Goal: Transaction & Acquisition: Purchase product/service

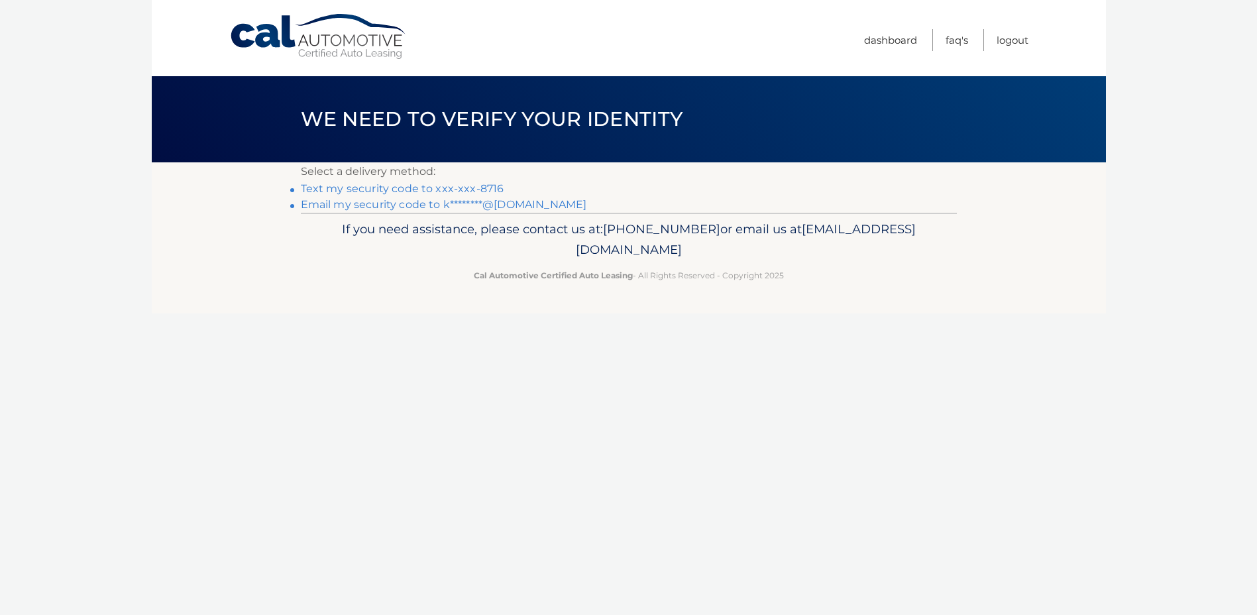
click at [419, 187] on link "Text my security code to xxx-xxx-8716" at bounding box center [402, 188] width 203 height 13
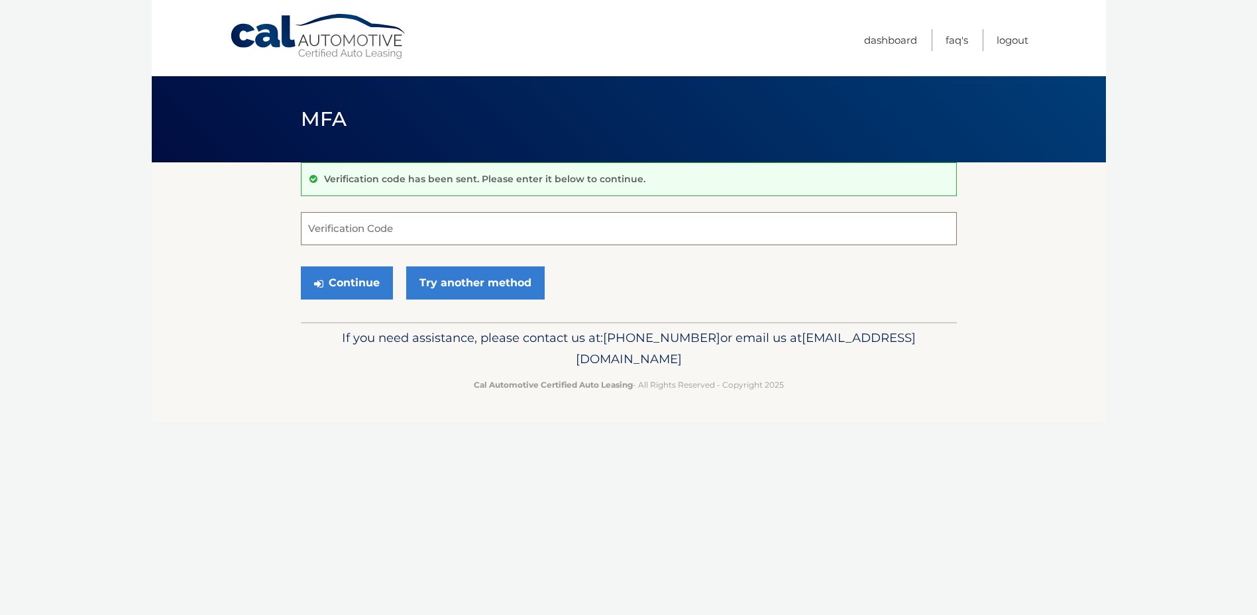
click at [392, 227] on input "Verification Code" at bounding box center [629, 228] width 656 height 33
type input "103246"
click at [323, 278] on icon "submit" at bounding box center [318, 283] width 9 height 11
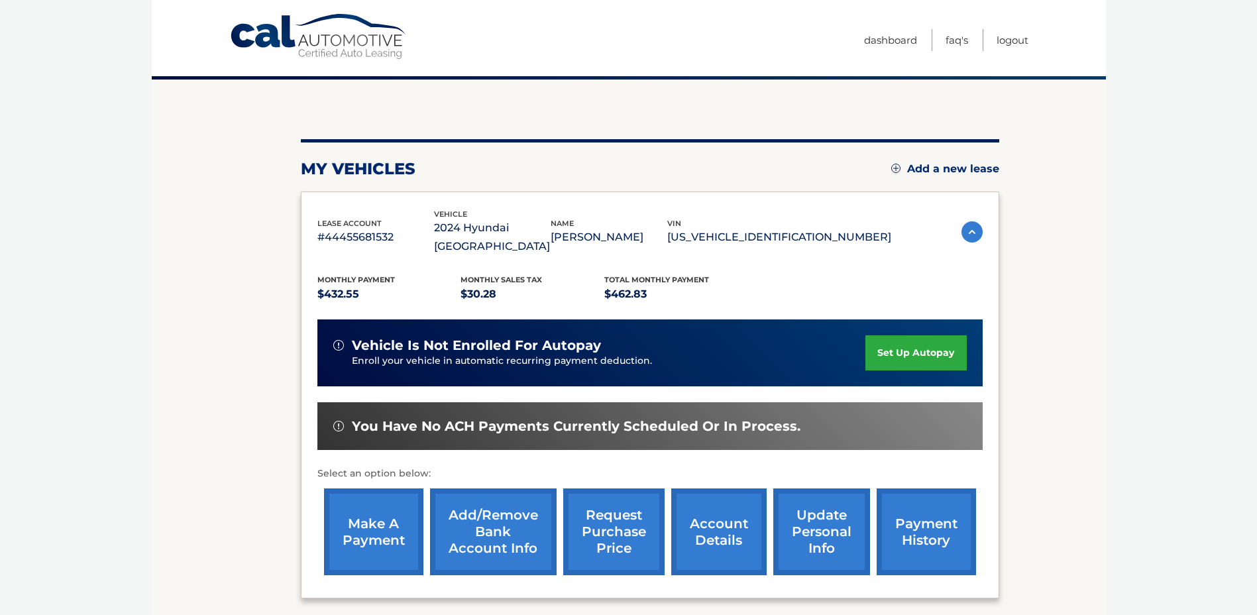
scroll to position [188, 0]
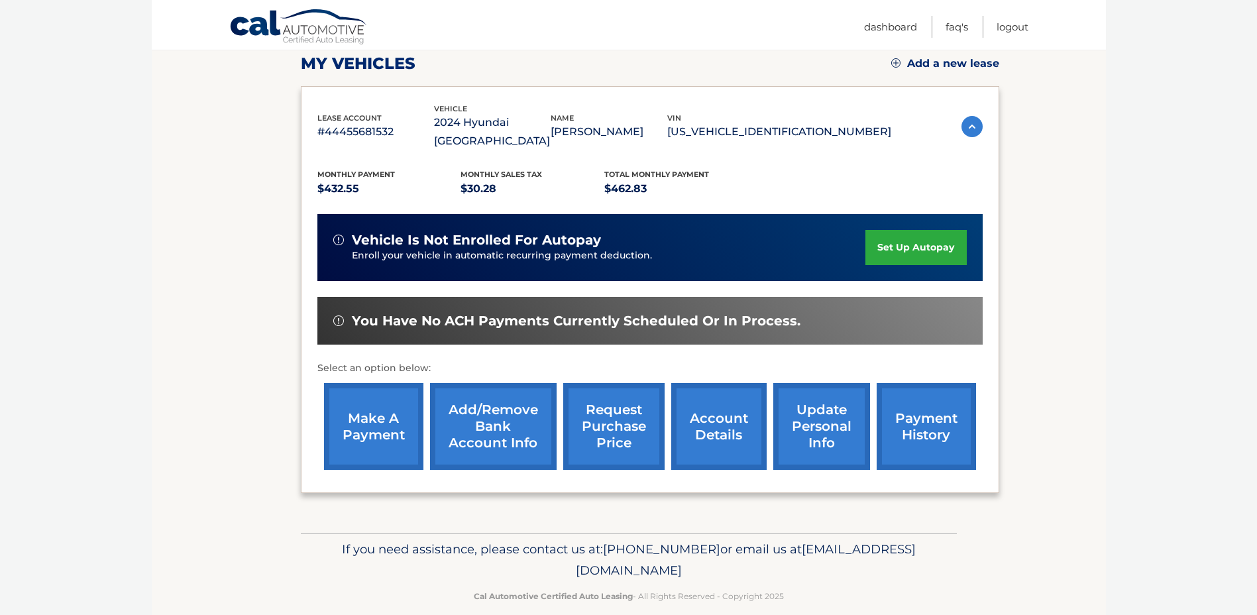
click at [380, 399] on link "make a payment" at bounding box center [373, 426] width 99 height 87
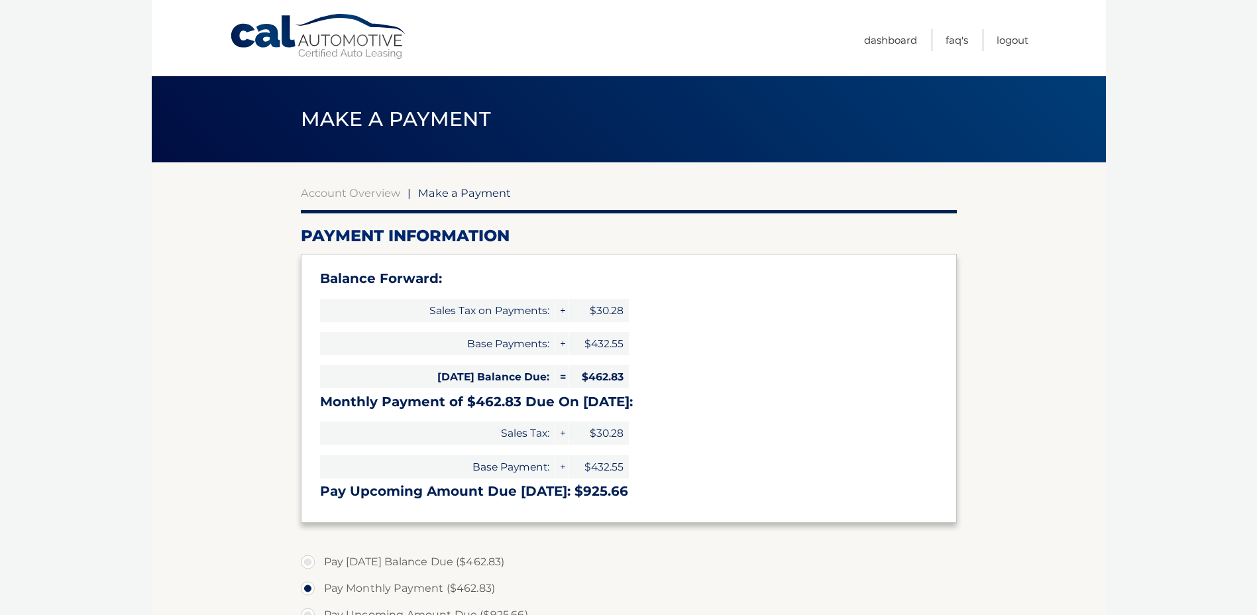
select select "OGM4ZmNhNDUtOWU4Ny00Yzg2LTgwOTYtOTdiOTk4MjU0NjVl"
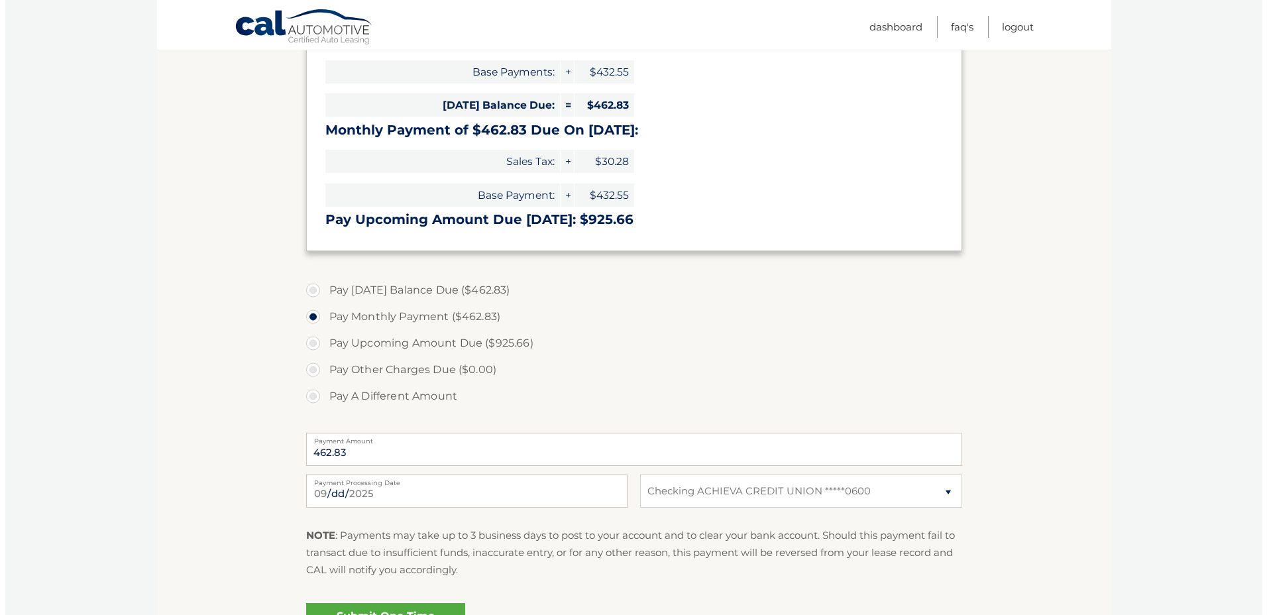
scroll to position [397, 0]
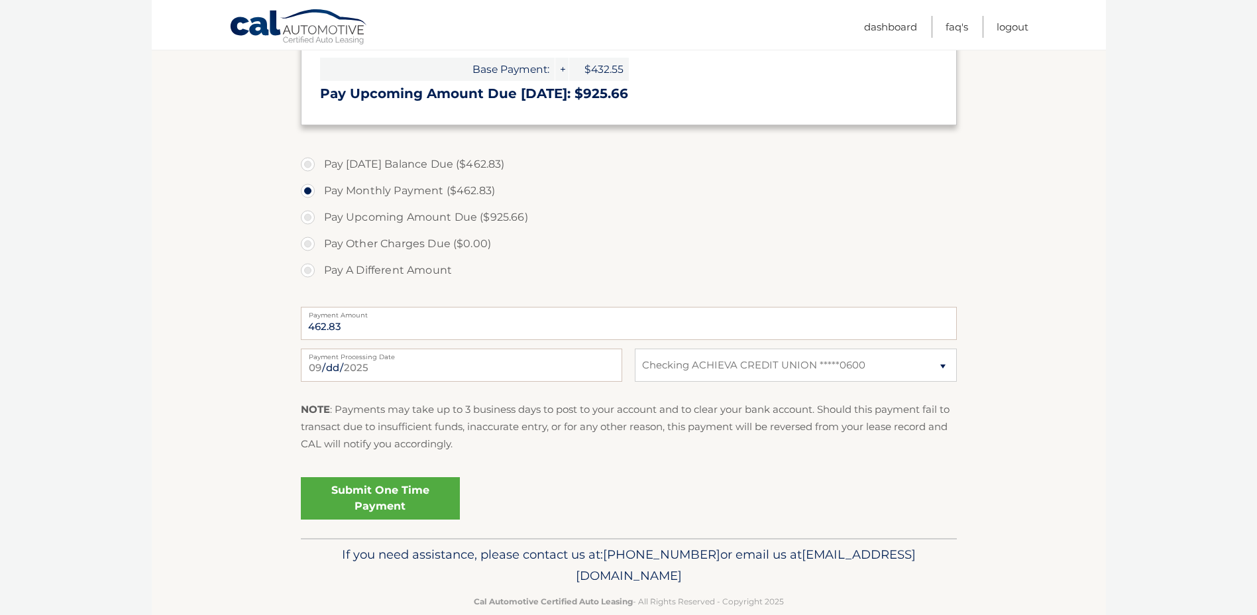
click at [377, 497] on link "Submit One Time Payment" at bounding box center [380, 498] width 159 height 42
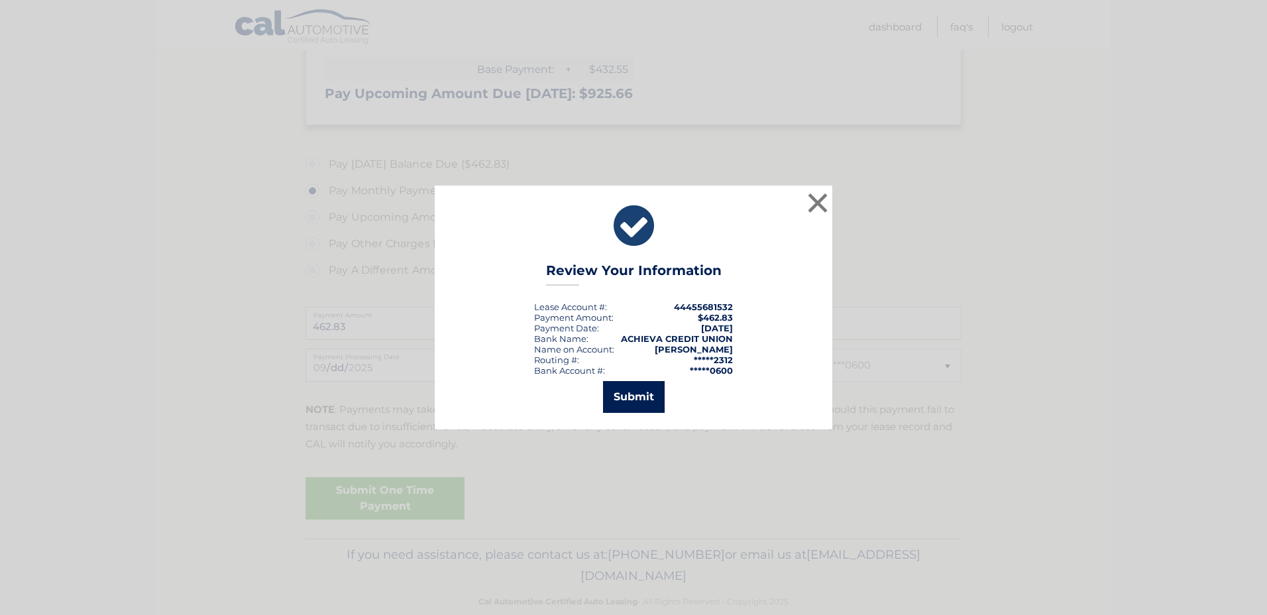
click at [641, 402] on button "Submit" at bounding box center [634, 397] width 62 height 32
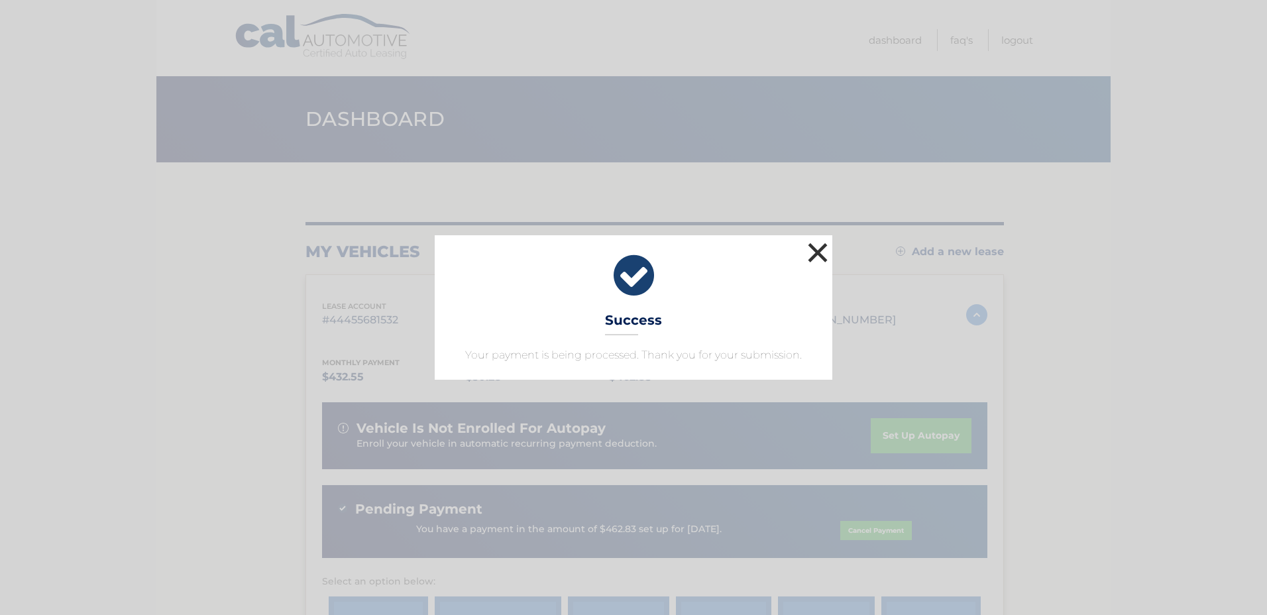
click at [819, 258] on button "×" at bounding box center [817, 252] width 26 height 26
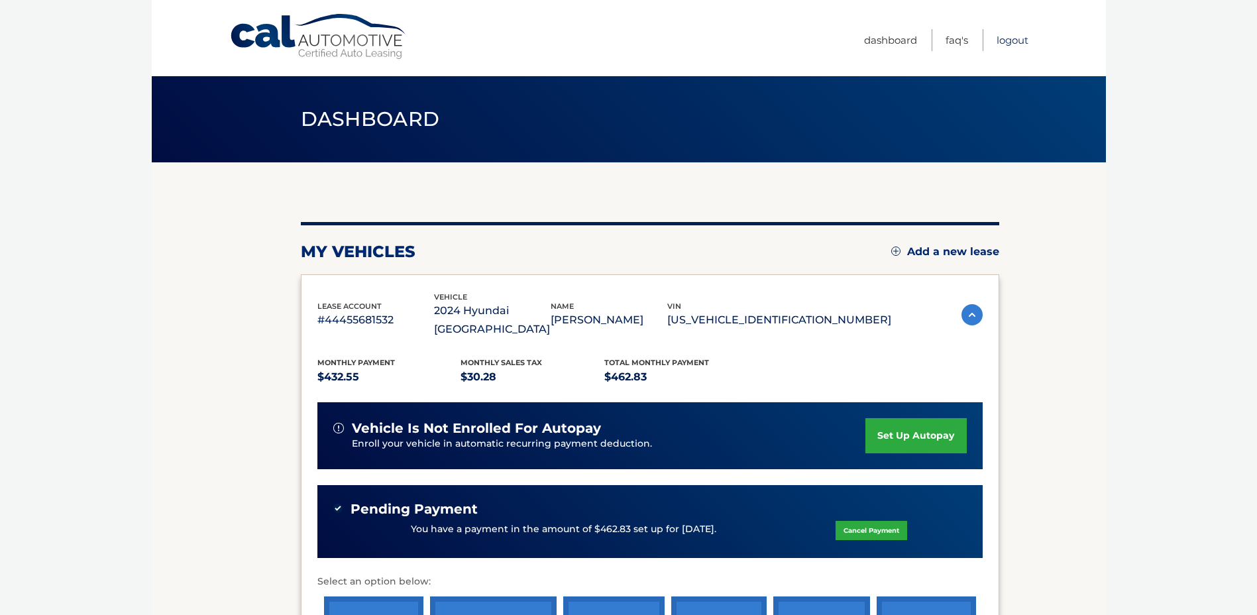
click at [1014, 41] on link "Logout" at bounding box center [1012, 40] width 32 height 22
